Goal: Use online tool/utility: Utilize a website feature to perform a specific function

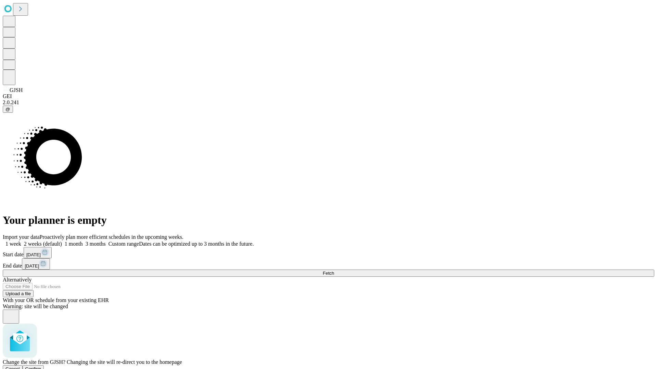
click at [41, 367] on span "Confirm" at bounding box center [33, 369] width 16 height 5
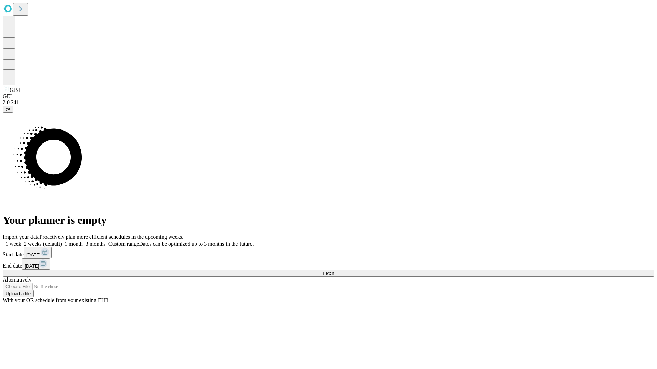
click at [83, 241] on label "1 month" at bounding box center [72, 244] width 21 height 6
click at [334, 271] on span "Fetch" at bounding box center [328, 273] width 11 height 5
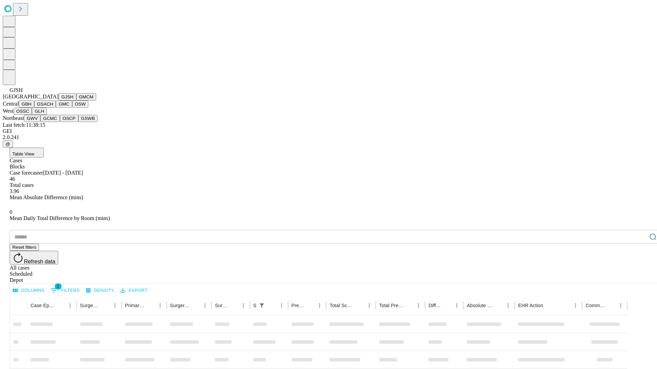
click at [76, 101] on button "GMCM" at bounding box center [86, 96] width 20 height 7
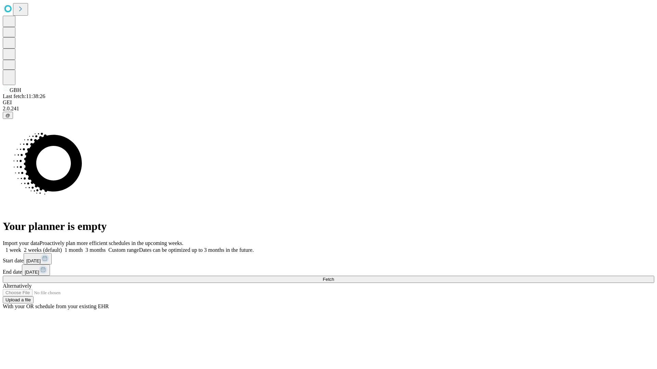
click at [334, 277] on span "Fetch" at bounding box center [328, 279] width 11 height 5
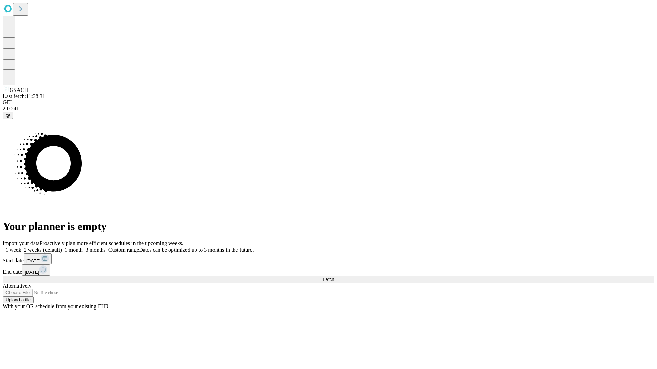
click at [83, 247] on label "1 month" at bounding box center [72, 250] width 21 height 6
click at [334, 277] on span "Fetch" at bounding box center [328, 279] width 11 height 5
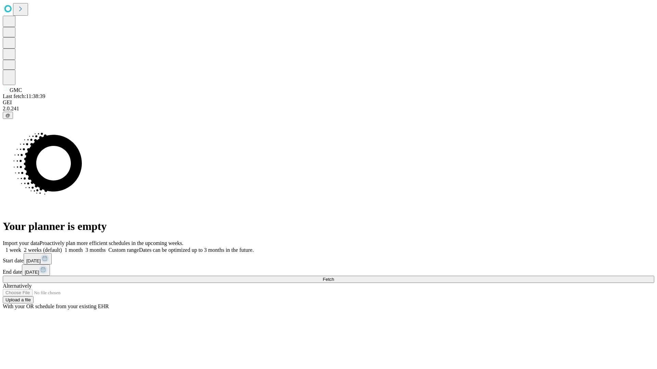
click at [83, 247] on label "1 month" at bounding box center [72, 250] width 21 height 6
click at [334, 277] on span "Fetch" at bounding box center [328, 279] width 11 height 5
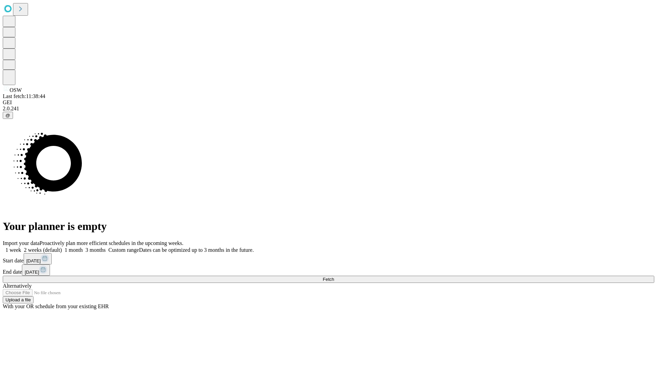
click at [83, 247] on label "1 month" at bounding box center [72, 250] width 21 height 6
click at [334, 277] on span "Fetch" at bounding box center [328, 279] width 11 height 5
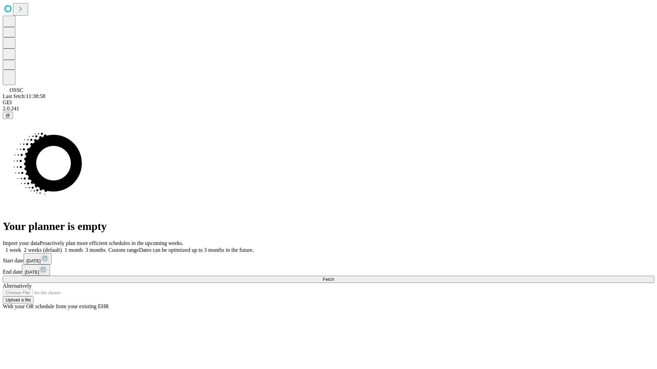
click at [83, 247] on label "1 month" at bounding box center [72, 250] width 21 height 6
click at [334, 277] on span "Fetch" at bounding box center [328, 279] width 11 height 5
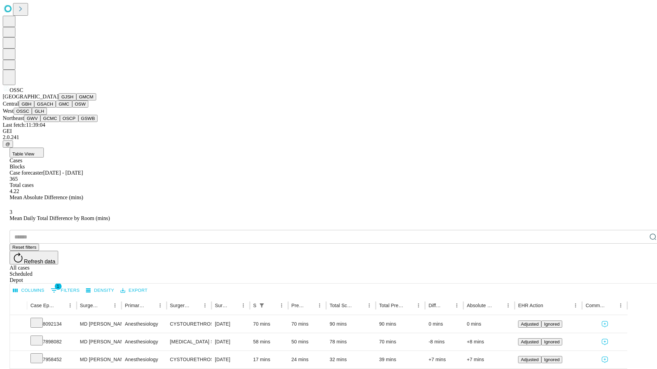
click at [47, 115] on button "GLH" at bounding box center [39, 111] width 15 height 7
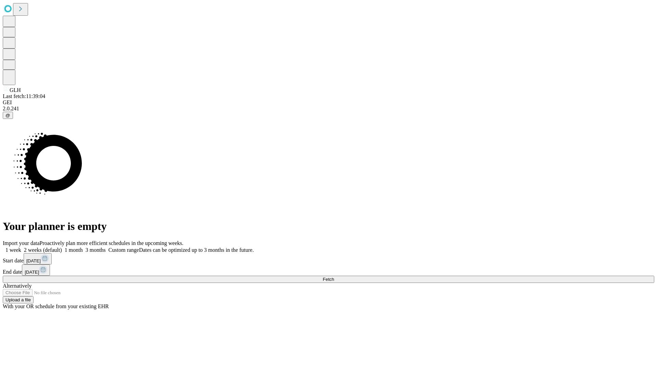
click at [334, 277] on span "Fetch" at bounding box center [328, 279] width 11 height 5
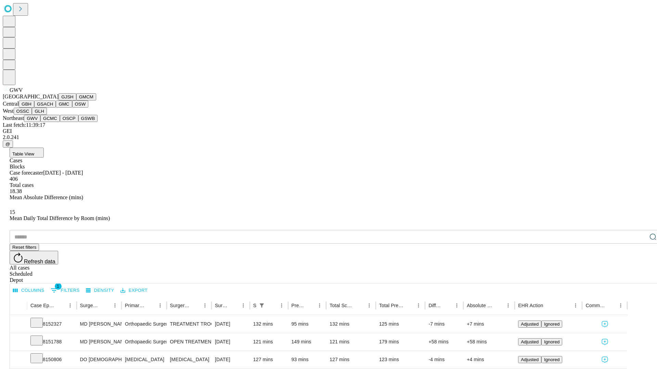
click at [53, 122] on button "GCMC" at bounding box center [49, 118] width 19 height 7
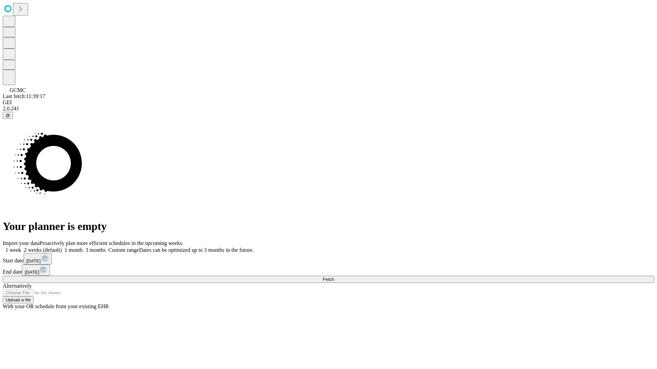
click at [83, 247] on label "1 month" at bounding box center [72, 250] width 21 height 6
click at [334, 277] on span "Fetch" at bounding box center [328, 279] width 11 height 5
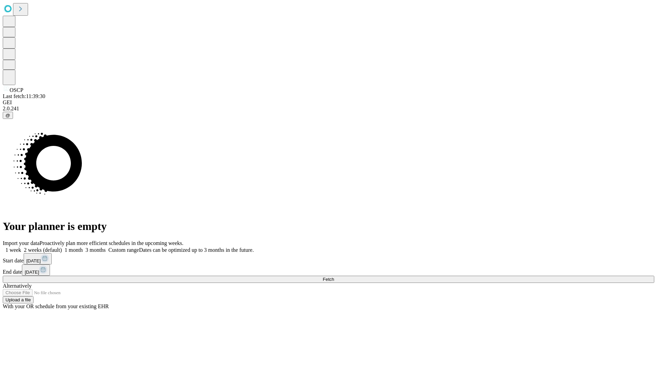
click at [334, 277] on span "Fetch" at bounding box center [328, 279] width 11 height 5
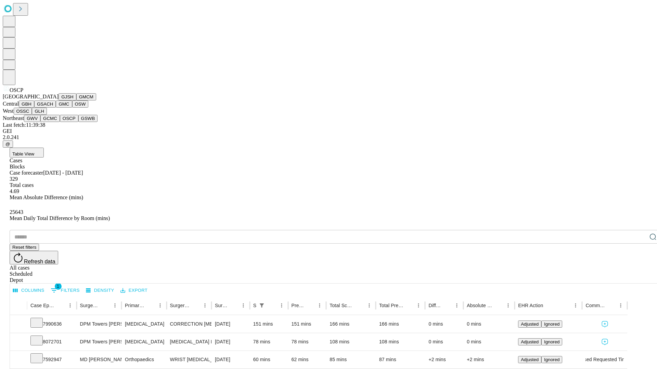
click at [78, 122] on button "GSWB" at bounding box center [87, 118] width 19 height 7
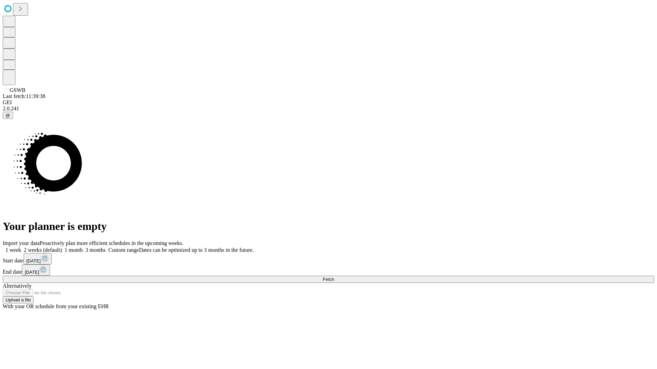
click at [83, 247] on label "1 month" at bounding box center [72, 250] width 21 height 6
click at [334, 277] on span "Fetch" at bounding box center [328, 279] width 11 height 5
